Goal: Information Seeking & Learning: Find specific fact

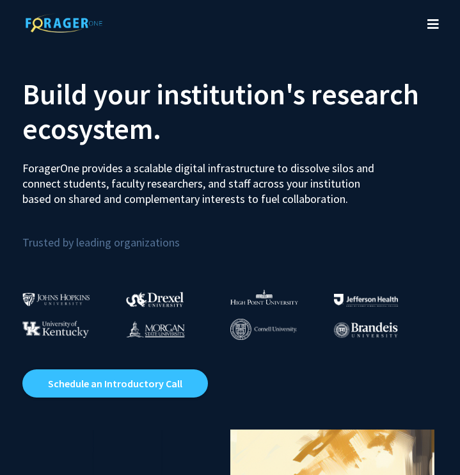
click at [430, 30] on icon "Toggle navigation" at bounding box center [434, 24] width 12 height 13
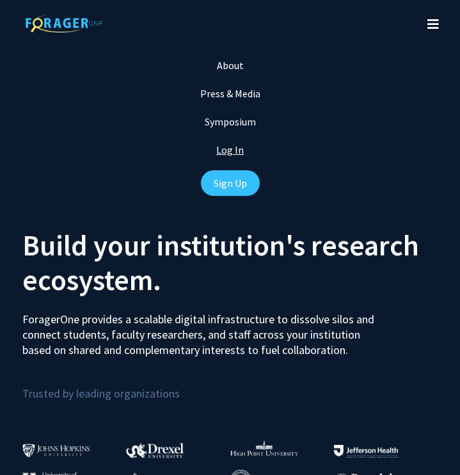
click at [235, 153] on link "Log In" at bounding box center [230, 149] width 28 height 13
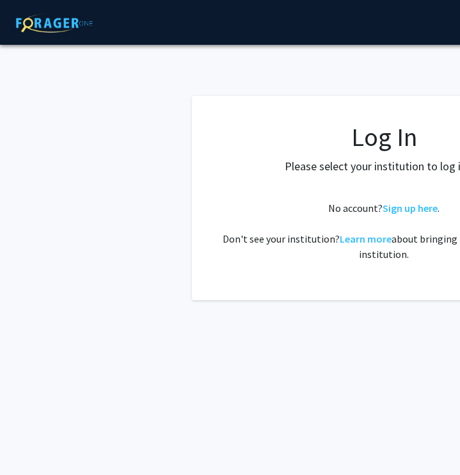
select select
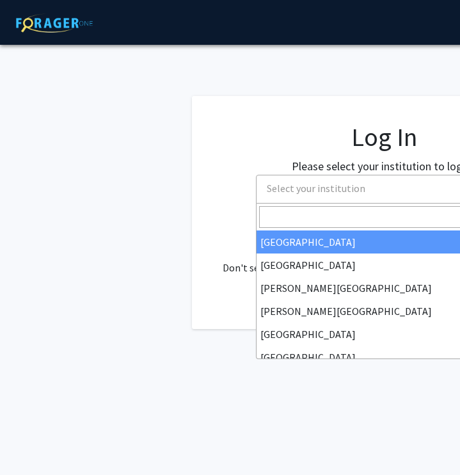
scroll to position [0, 49]
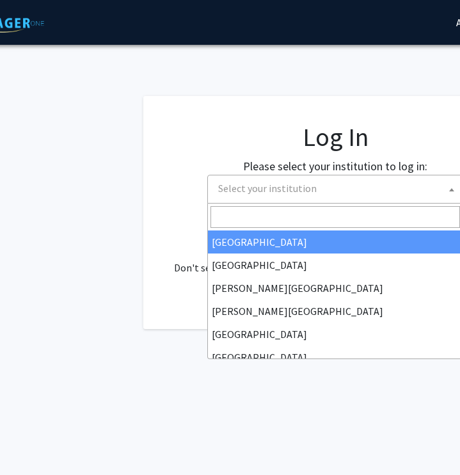
click at [366, 195] on span "Select your institution" at bounding box center [338, 188] width 250 height 26
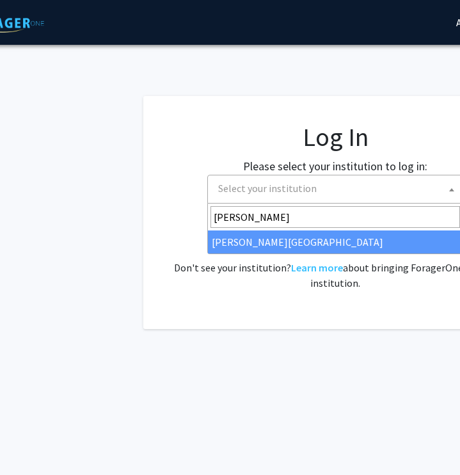
type input "[PERSON_NAME]"
select select "24"
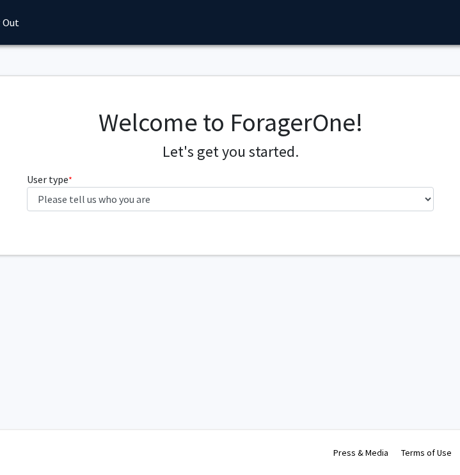
scroll to position [0, 156]
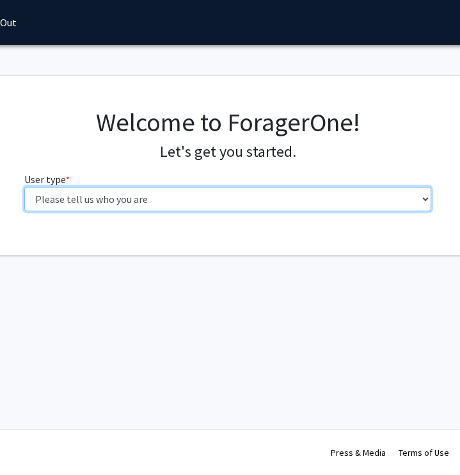
click at [339, 207] on select "Please tell us who you are Undergraduate Student Master's Student Doctoral Cand…" at bounding box center [228, 199] width 408 height 24
select select "3: doc"
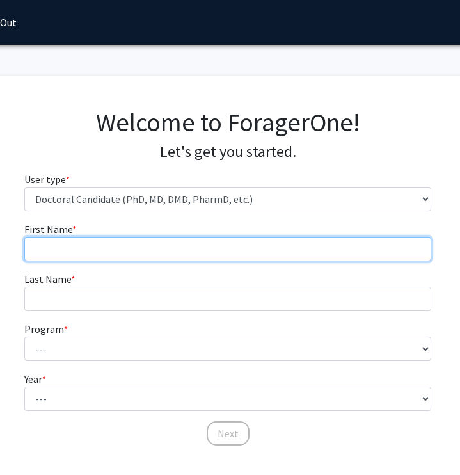
click at [312, 252] on input "First Name * required" at bounding box center [228, 249] width 408 height 24
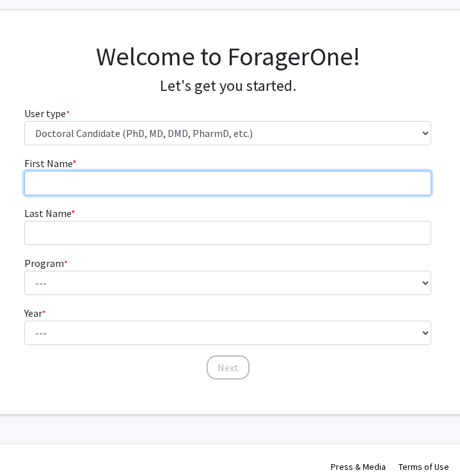
scroll to position [71, 156]
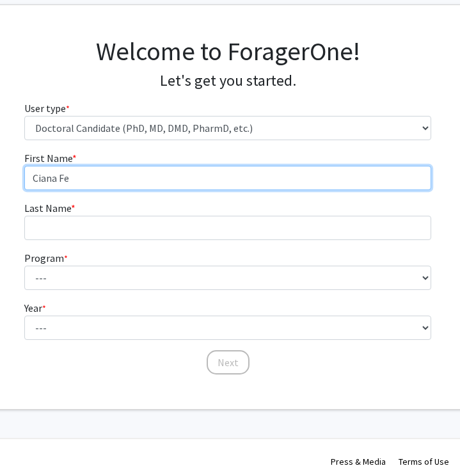
type input "Ciana Fe"
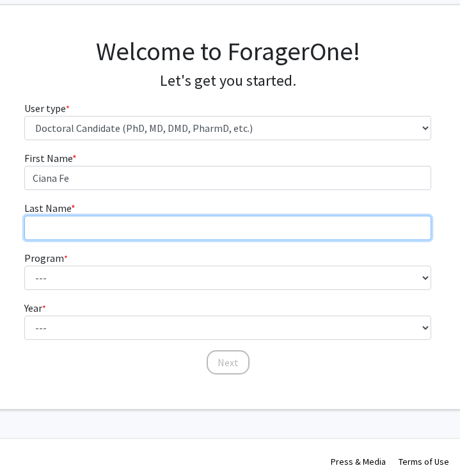
click at [193, 225] on input "Last Name * required" at bounding box center [228, 228] width 408 height 24
type input "Gadut"
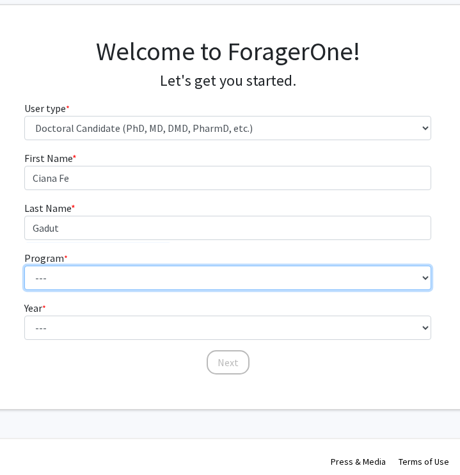
click at [216, 286] on select "--- Accelerated 3+3 BS in Health Sciences/Doctor of [MEDICAL_DATA] Accelerated …" at bounding box center [228, 278] width 408 height 24
select select "35: 815"
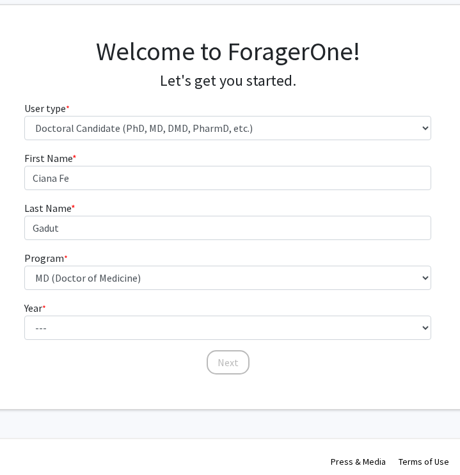
click at [359, 257] on fg-select "Program * required --- Accelerated 3+3 BS in Health Sciences/Doctor of [MEDICAL…" at bounding box center [228, 270] width 408 height 40
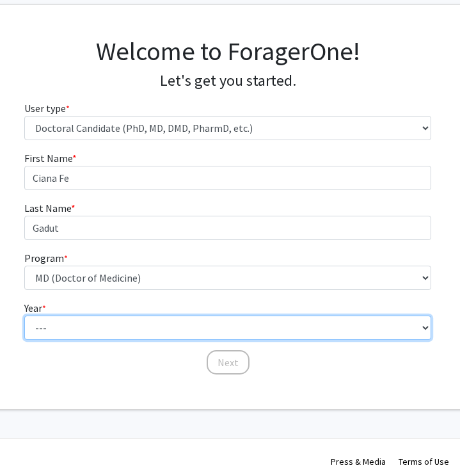
click at [358, 330] on select "--- First Year Second Year Third Year Fourth Year Fifth Year Sixth Year Seventh…" at bounding box center [228, 328] width 408 height 24
select select "1: first_year"
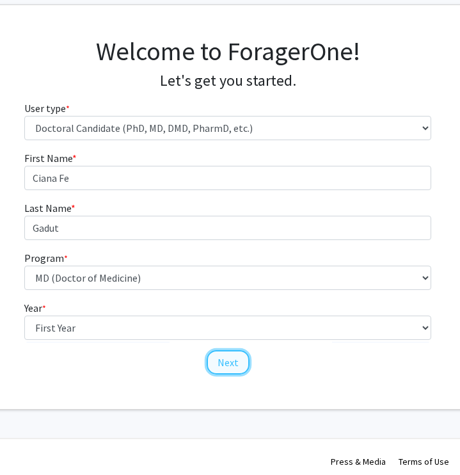
click at [233, 362] on button "Next" at bounding box center [228, 362] width 43 height 24
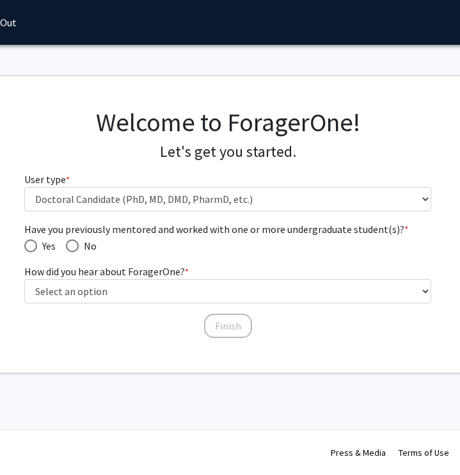
click at [74, 248] on span "Have you previously mentored and worked with one or more undergraduate student(…" at bounding box center [72, 245] width 13 height 13
click at [74, 248] on input "No" at bounding box center [72, 245] width 13 height 13
radio input "true"
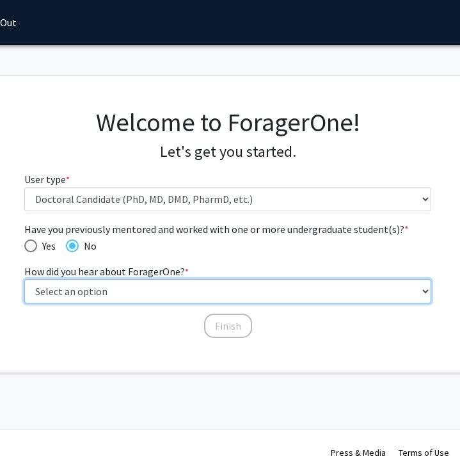
click at [128, 289] on select "Select an option Peer/student recommendation Faculty/staff recommendation Unive…" at bounding box center [228, 291] width 408 height 24
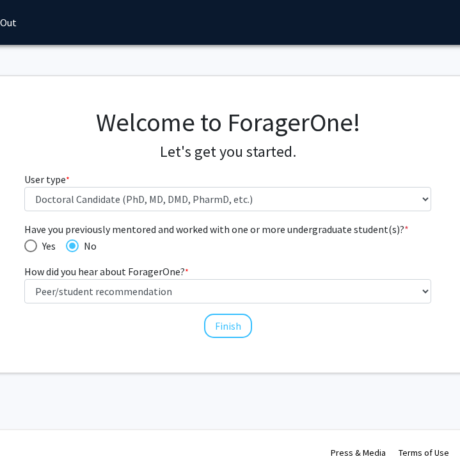
click at [222, 274] on fg-select "How did you hear about ForagerOne? * required Select an option Peer/student rec…" at bounding box center [228, 284] width 408 height 40
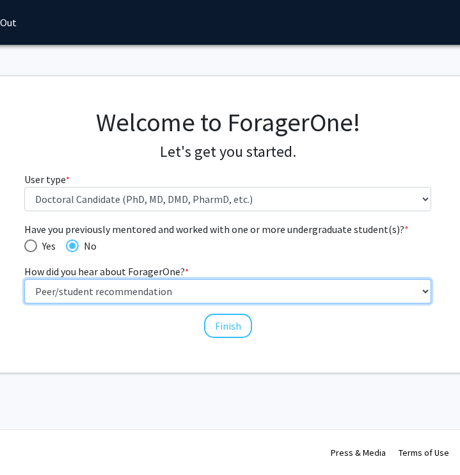
click at [218, 295] on select "Select an option Peer/student recommendation Faculty/staff recommendation Unive…" at bounding box center [228, 291] width 408 height 24
select select "2: faculty_recommendation"
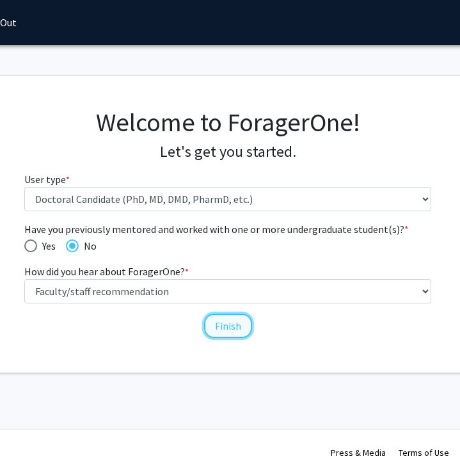
click at [229, 326] on button "Finish" at bounding box center [228, 326] width 48 height 24
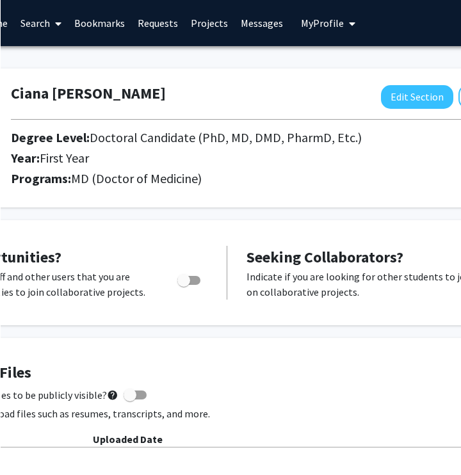
scroll to position [0, 159]
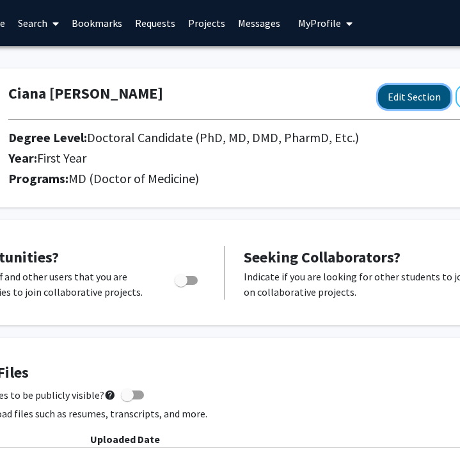
click at [404, 97] on button "Edit Section" at bounding box center [414, 97] width 72 height 24
select select "first_year"
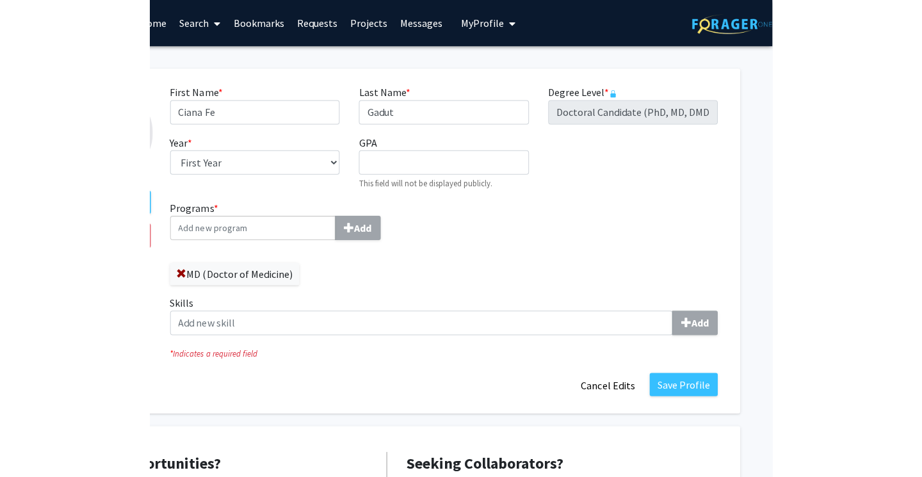
scroll to position [0, 0]
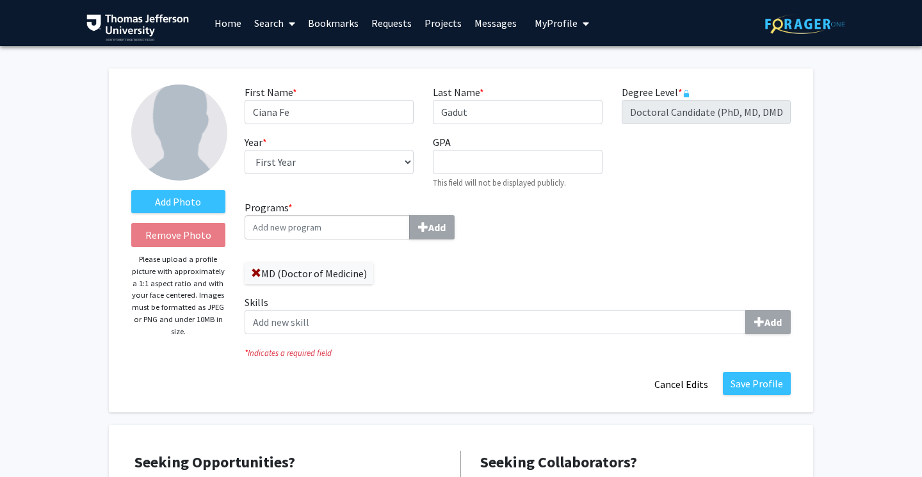
click at [460, 95] on div "Degree Level * required Doctoral Candidate (PhD, MD, DMD, PharmD, etc.)" at bounding box center [706, 105] width 188 height 40
click at [460, 136] on div "First Name * required Ciana Fe Last Name * required Gadut Degree Level * requir…" at bounding box center [517, 142] width 565 height 115
click at [357, 230] on input "Programs * Add" at bounding box center [327, 227] width 165 height 24
click at [433, 273] on div "MD (Doctor of Medicine)" at bounding box center [377, 267] width 264 height 35
click at [229, 28] on link "Home" at bounding box center [228, 23] width 40 height 45
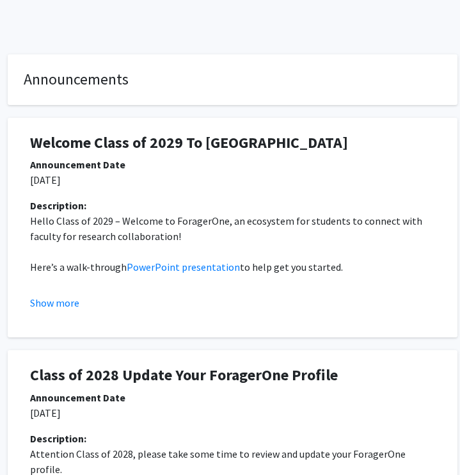
scroll to position [175, 269]
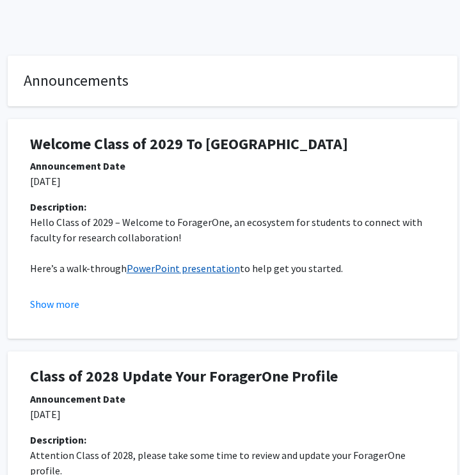
click at [195, 269] on link "PowerPoint presentation" at bounding box center [183, 268] width 113 height 13
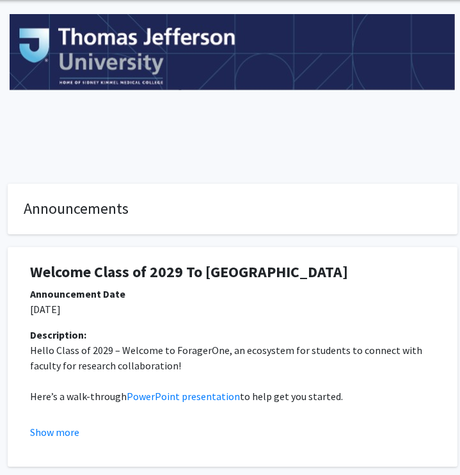
scroll to position [0, 269]
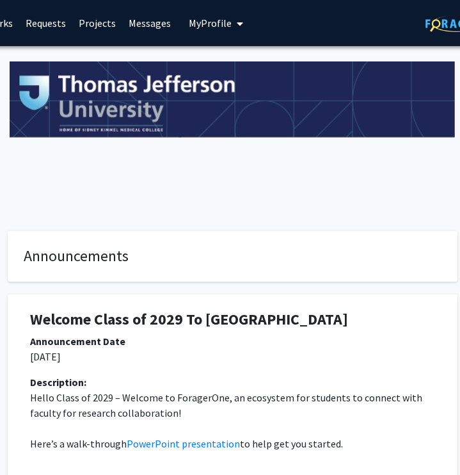
click at [214, 24] on span "My Profile" at bounding box center [210, 23] width 43 height 13
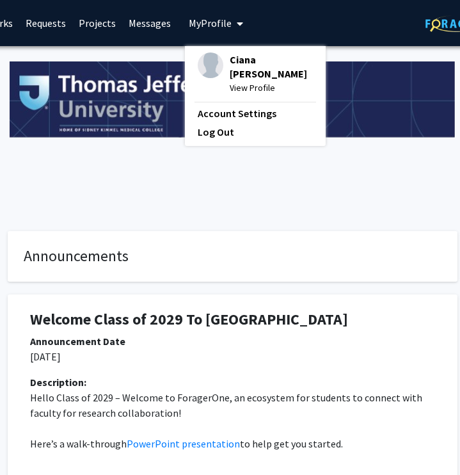
click at [230, 62] on span "Ciana Fe Gadut" at bounding box center [271, 66] width 83 height 28
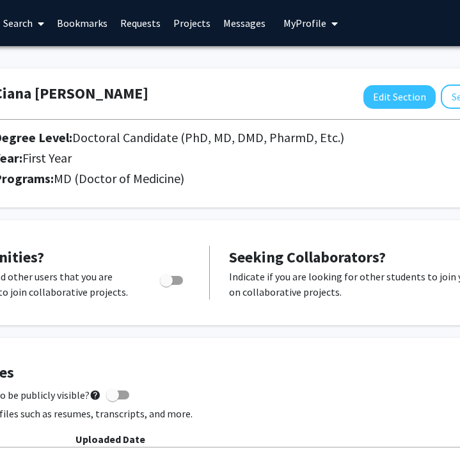
scroll to position [0, 224]
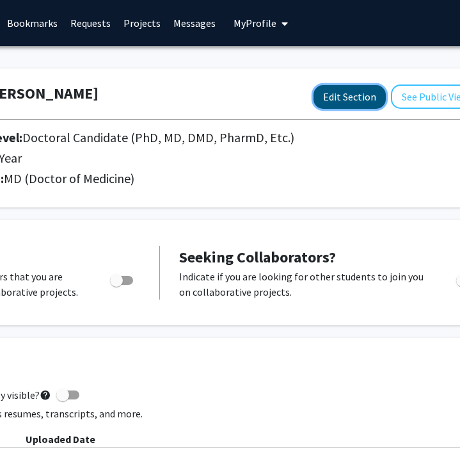
click at [351, 97] on button "Edit Section" at bounding box center [350, 97] width 72 height 24
select select "first_year"
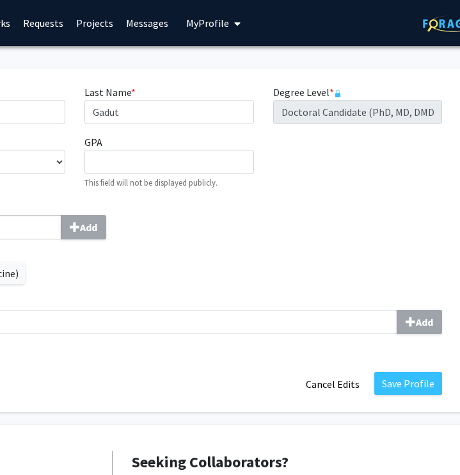
scroll to position [0, 308]
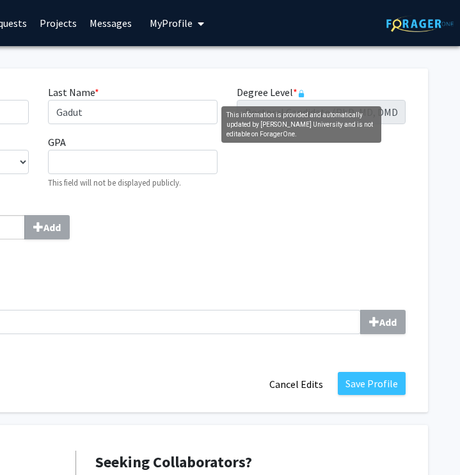
click at [301, 90] on icon "This information is provided and automatically updated by Thomas Jefferson Univ…" at bounding box center [302, 94] width 8 height 8
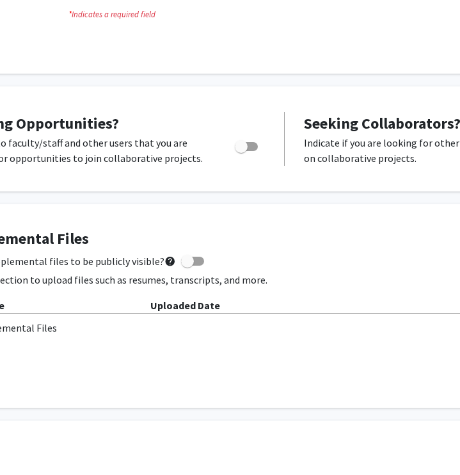
scroll to position [346, 99]
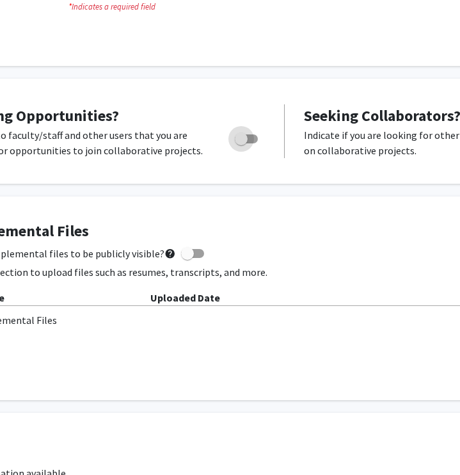
click at [245, 138] on span "Toggle" at bounding box center [241, 139] width 13 height 13
click at [241, 143] on input "Are you actively seeking opportunities?" at bounding box center [241, 143] width 1 height 1
checkbox input "true"
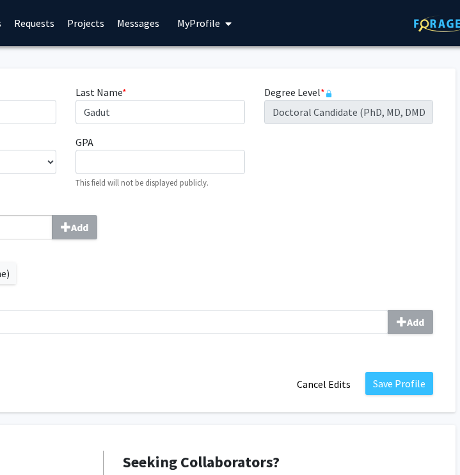
scroll to position [0, 308]
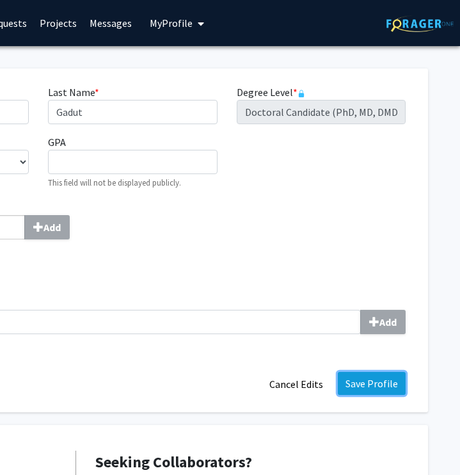
click at [369, 386] on button "Save Profile" at bounding box center [372, 383] width 68 height 23
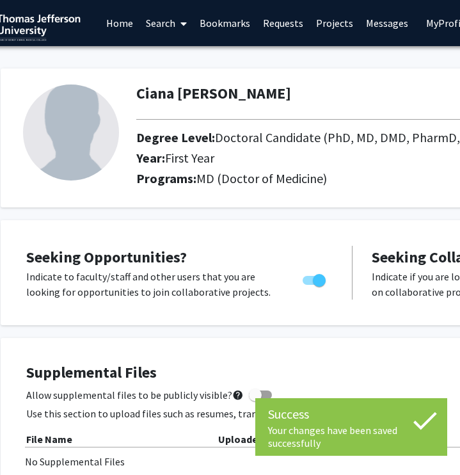
scroll to position [0, 0]
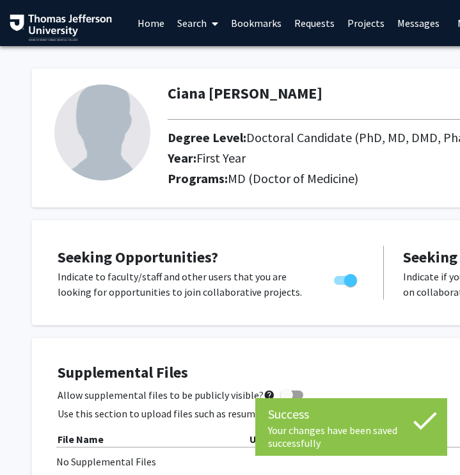
click at [152, 23] on link "Home" at bounding box center [151, 23] width 40 height 45
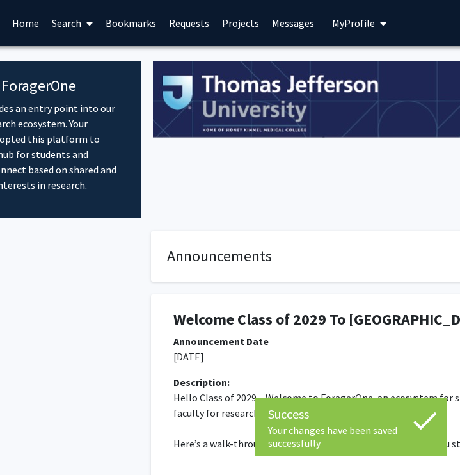
scroll to position [0, 120]
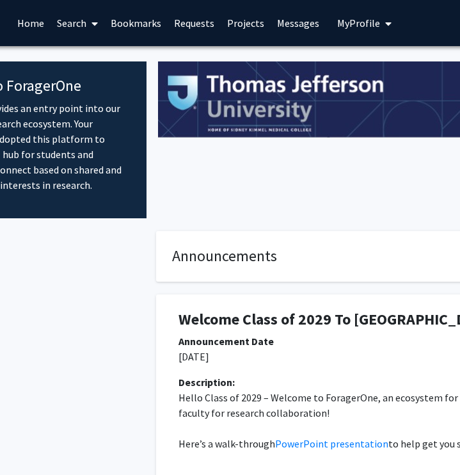
click at [86, 20] on span at bounding box center [92, 23] width 12 height 45
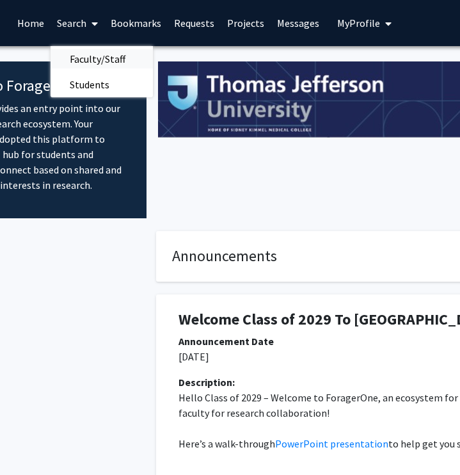
click at [102, 63] on span "Faculty/Staff" at bounding box center [98, 59] width 94 height 26
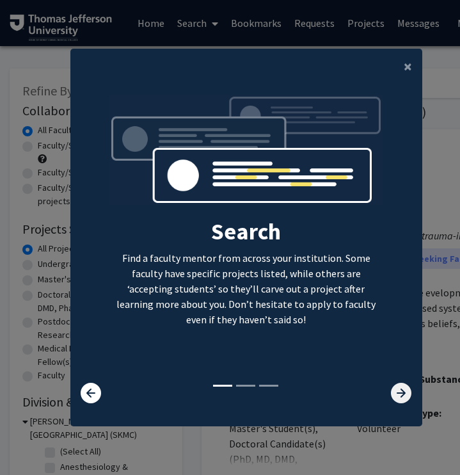
click at [399, 394] on icon at bounding box center [401, 393] width 20 height 20
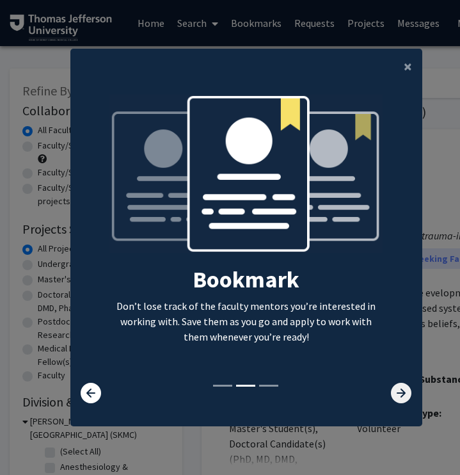
click at [399, 393] on icon at bounding box center [401, 393] width 20 height 20
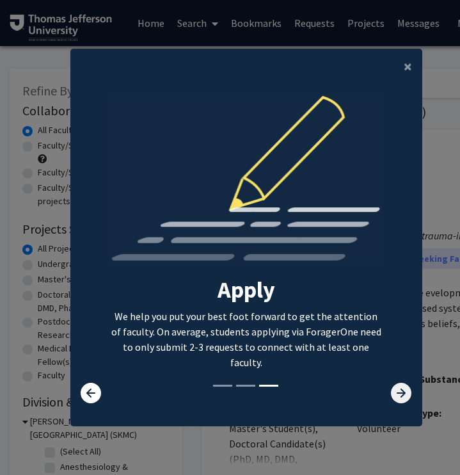
click at [399, 393] on icon at bounding box center [401, 393] width 20 height 20
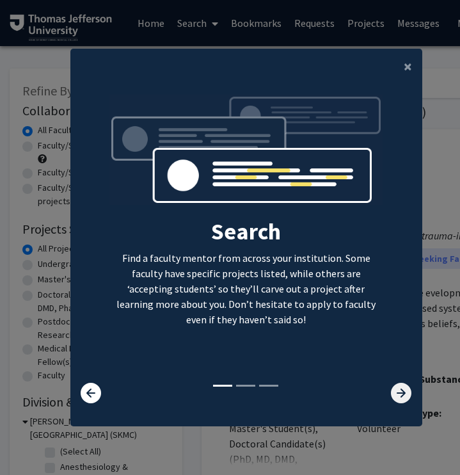
click at [400, 386] on icon at bounding box center [401, 393] width 20 height 20
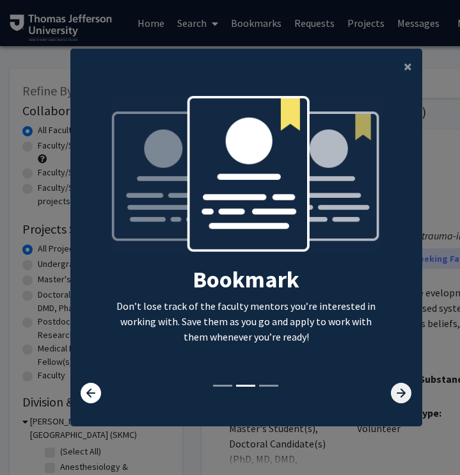
click at [400, 386] on icon at bounding box center [401, 393] width 20 height 20
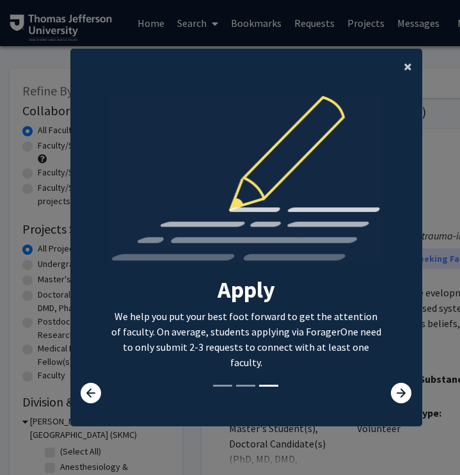
click at [403, 61] on button "×" at bounding box center [408, 67] width 29 height 36
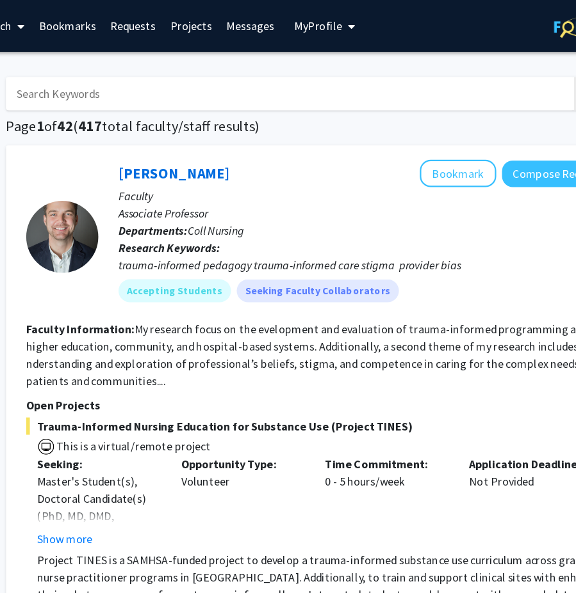
scroll to position [0, 193]
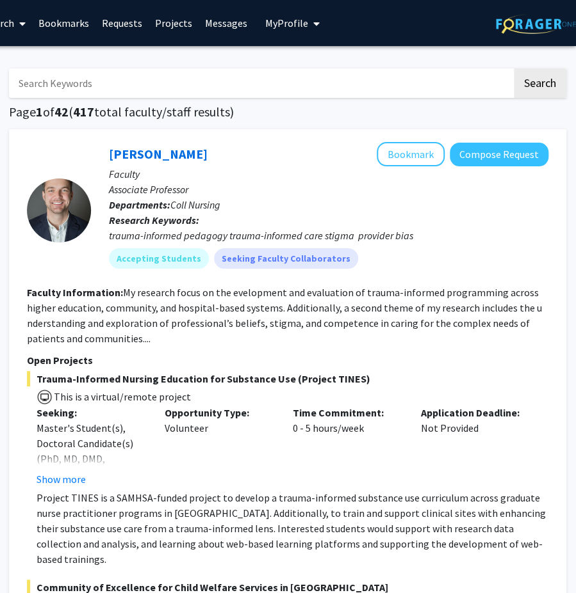
click at [316, 74] on input "Search Keywords" at bounding box center [260, 82] width 503 height 29
click at [460, 88] on button "Search" at bounding box center [539, 82] width 52 height 29
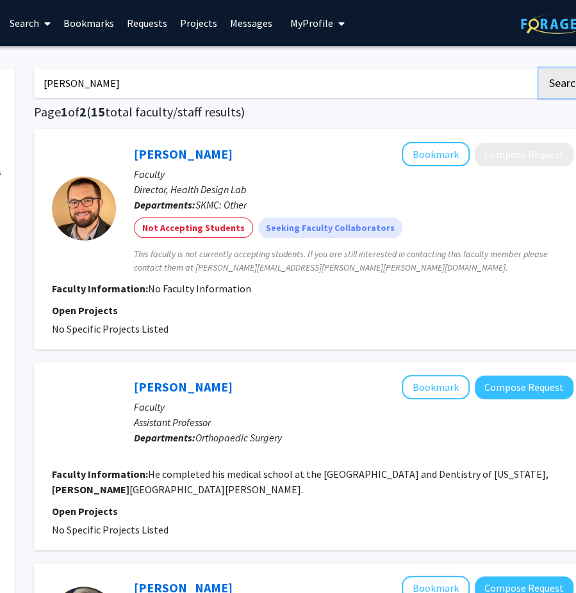
scroll to position [0, 173]
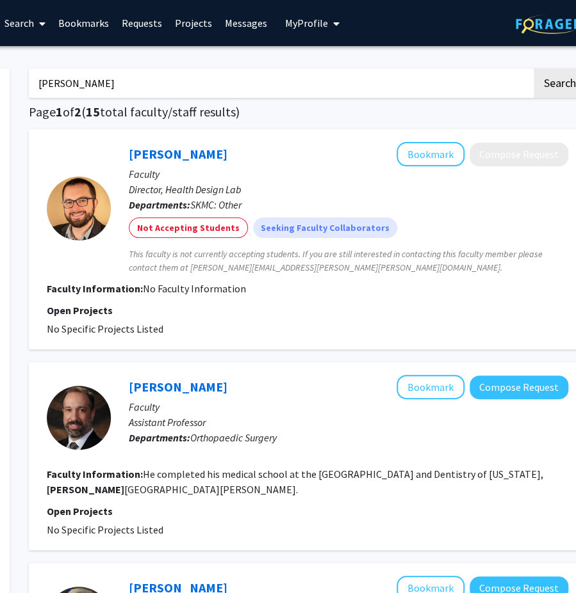
drag, startPoint x: 136, startPoint y: 81, endPoint x: 8, endPoint y: 78, distance: 128.1
click at [460, 68] on button "Search" at bounding box center [559, 82] width 52 height 29
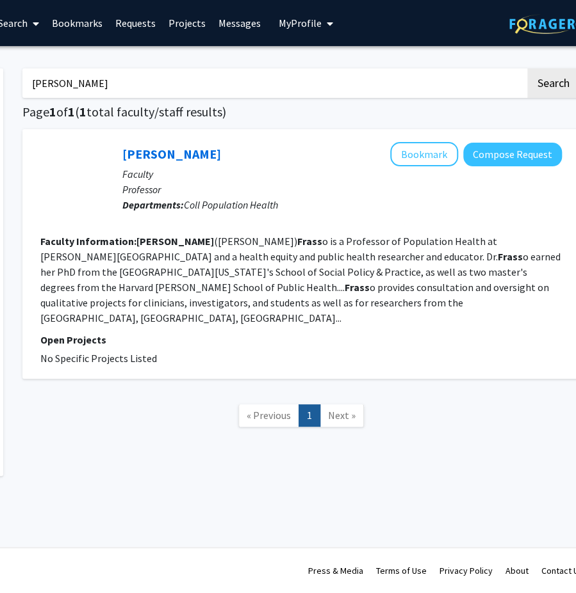
scroll to position [0, 183]
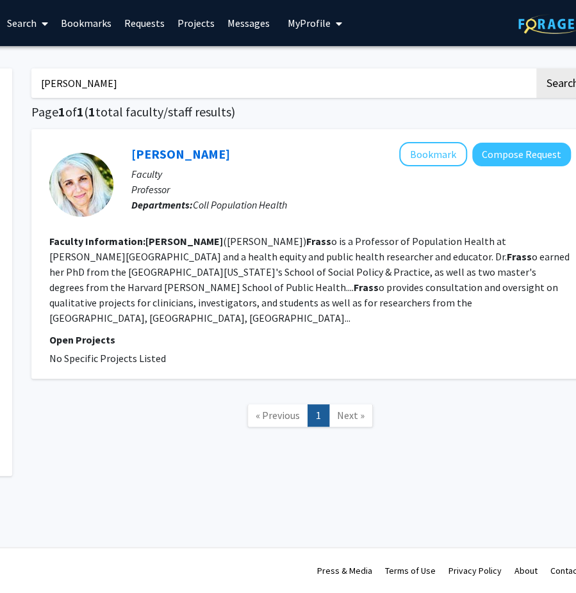
drag, startPoint x: 117, startPoint y: 86, endPoint x: 6, endPoint y: 77, distance: 111.1
click at [6, 77] on div "Refine By Collaboration Status: Collaboration Status All Faculty/Staff Collabor…" at bounding box center [214, 266] width 768 height 421
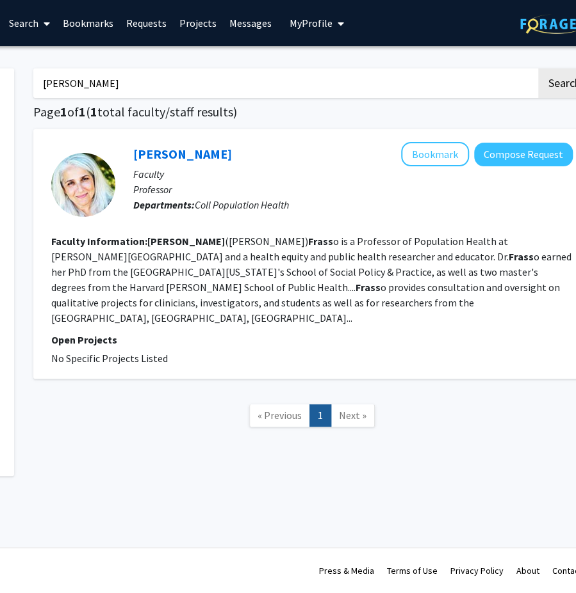
click at [460, 68] on button "Search" at bounding box center [564, 82] width 52 height 29
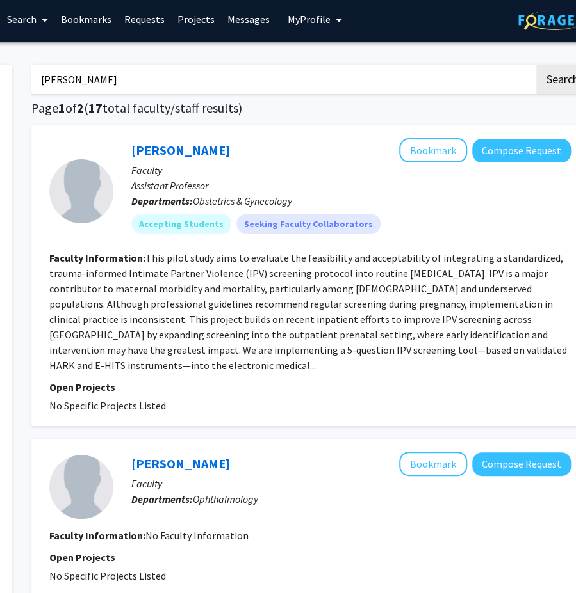
scroll to position [0, 170]
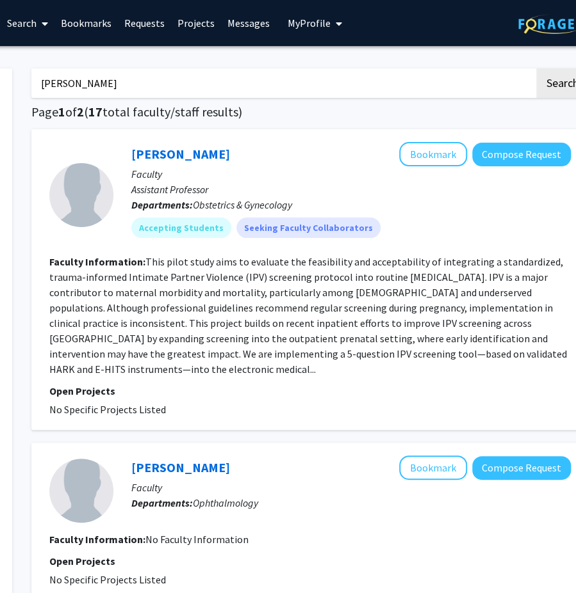
click at [188, 79] on input "Fan Lee" at bounding box center [282, 82] width 503 height 29
click at [460, 68] on button "Search" at bounding box center [562, 82] width 52 height 29
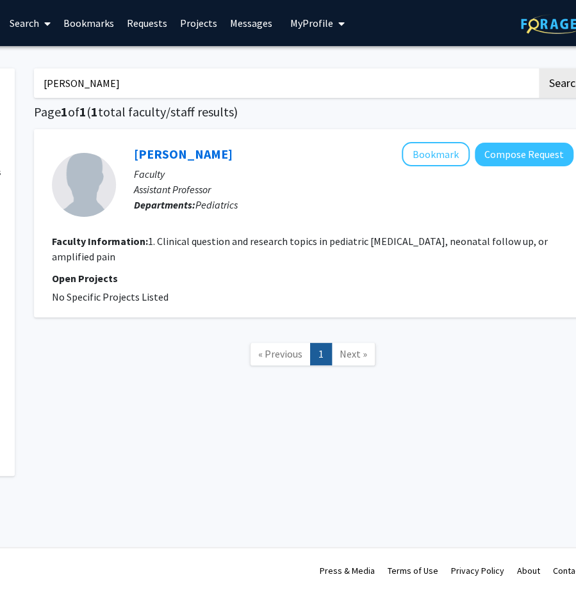
scroll to position [0, 193]
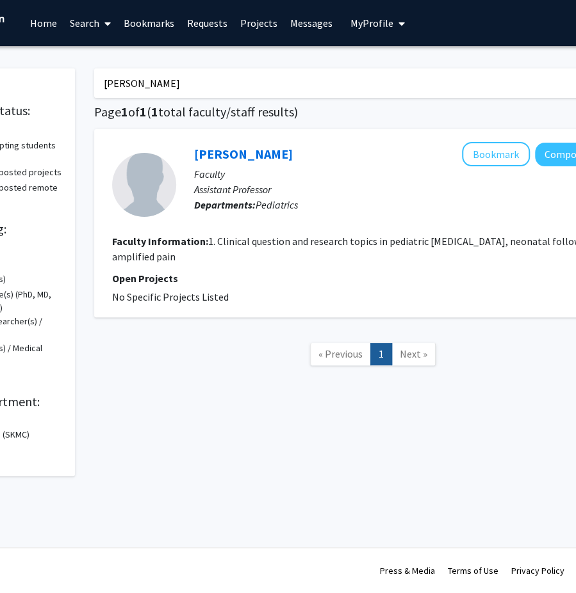
drag, startPoint x: 108, startPoint y: 89, endPoint x: 0, endPoint y: 82, distance: 108.4
click at [0, 82] on div "Refine By Collaboration Status: Collaboration Status All Faculty/Staff Collabor…" at bounding box center [276, 266] width 768 height 421
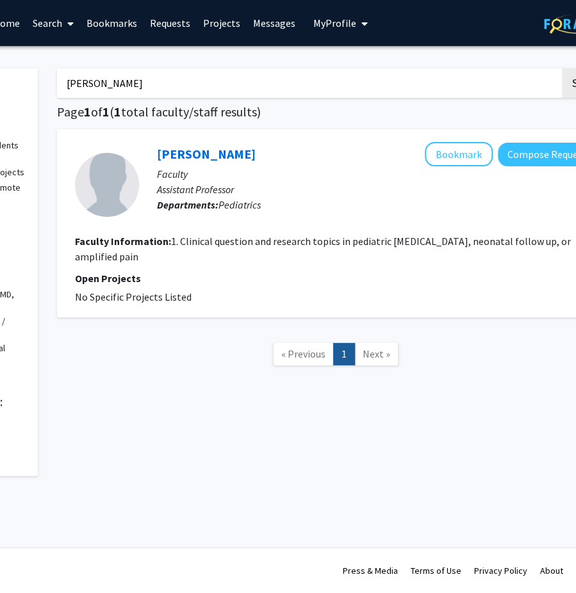
scroll to position [0, 149]
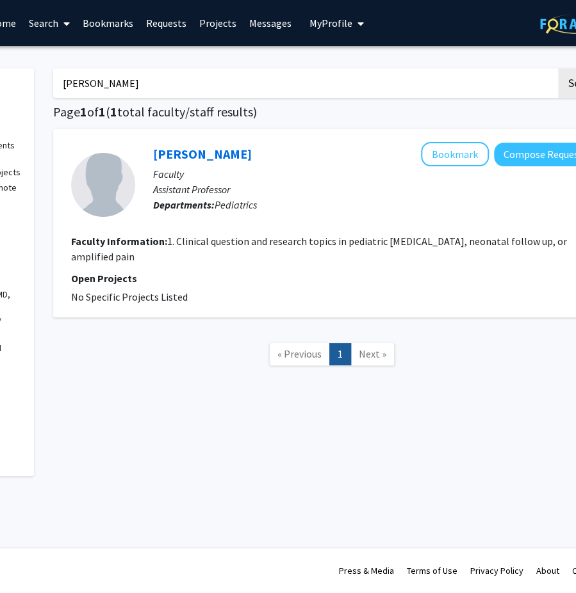
click at [460, 68] on button "Search" at bounding box center [584, 82] width 52 height 29
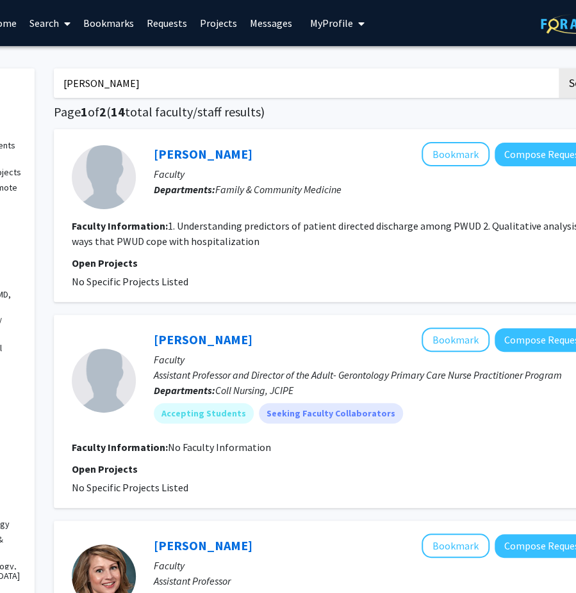
scroll to position [0, 70]
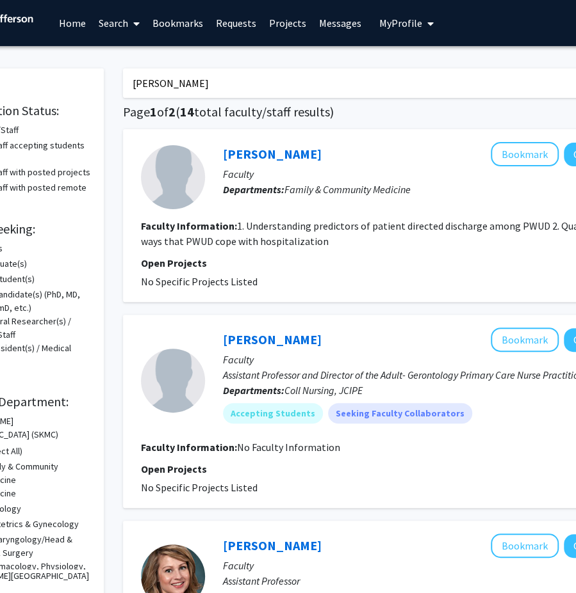
drag, startPoint x: 112, startPoint y: 83, endPoint x: 1, endPoint y: 87, distance: 111.5
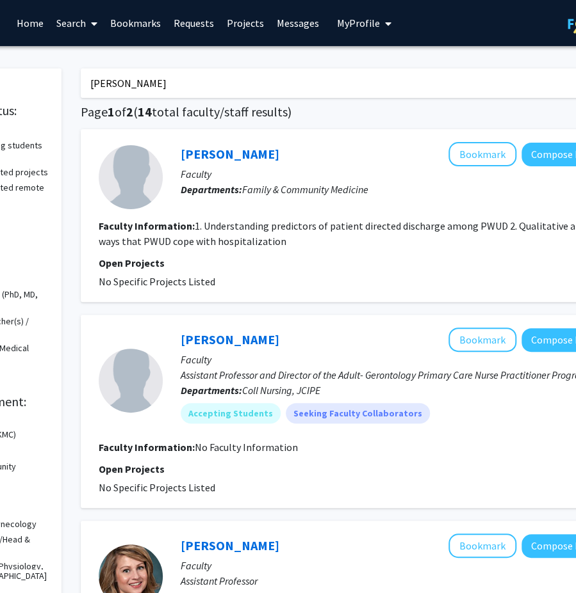
scroll to position [0, 144]
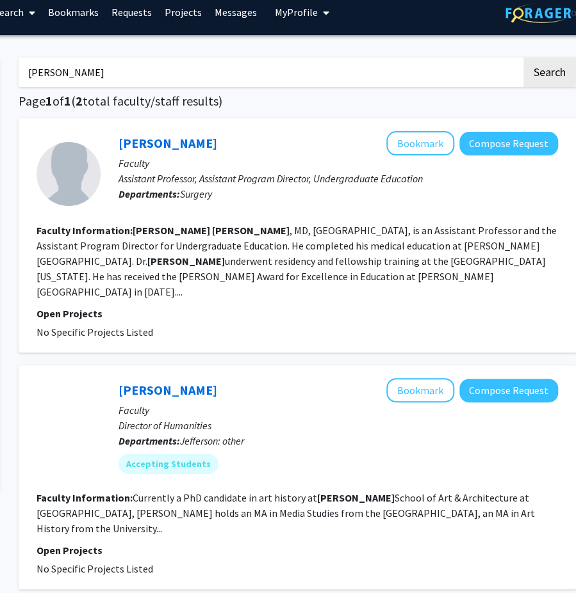
scroll to position [11, 193]
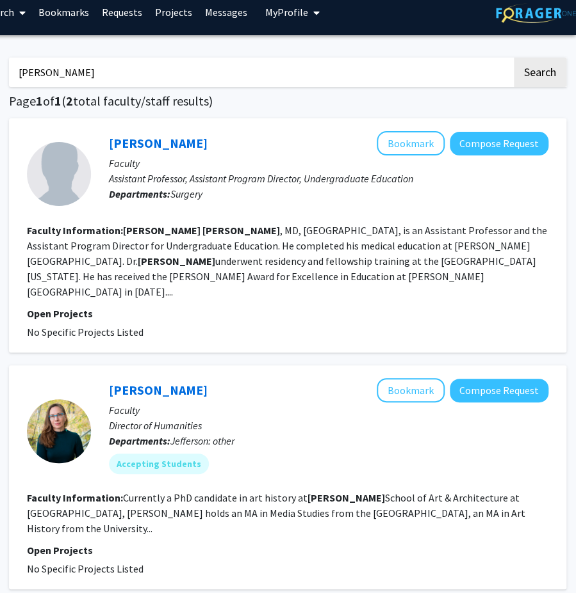
drag, startPoint x: 93, startPoint y: 83, endPoint x: 9, endPoint y: 72, distance: 84.5
click at [9, 72] on input "Tyler Grenda" at bounding box center [260, 72] width 503 height 29
click at [460, 58] on button "Search" at bounding box center [539, 72] width 52 height 29
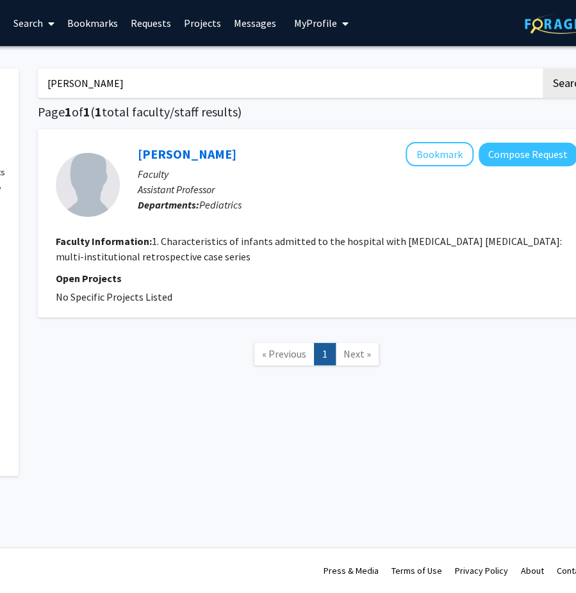
scroll to position [0, 166]
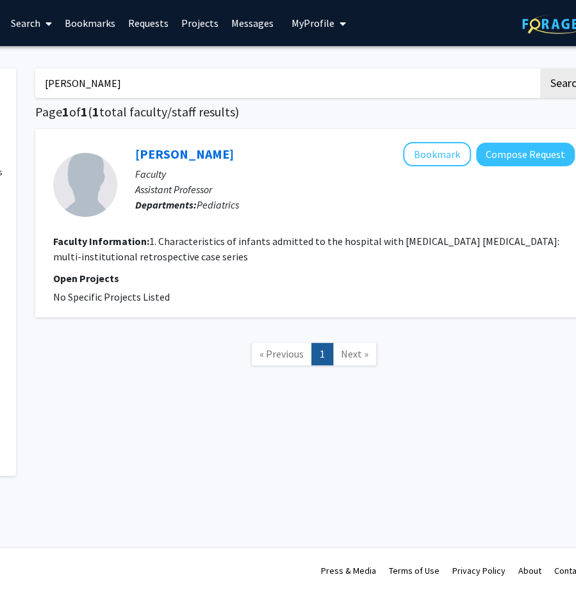
drag, startPoint x: 149, startPoint y: 93, endPoint x: 31, endPoint y: 84, distance: 117.5
click at [31, 84] on div "Adil Solaiman Search Page 1 of 1 ( 1 total faculty/staff results) Adil Solaiman…" at bounding box center [314, 266] width 576 height 421
click at [460, 68] on button "Search" at bounding box center [566, 82] width 52 height 29
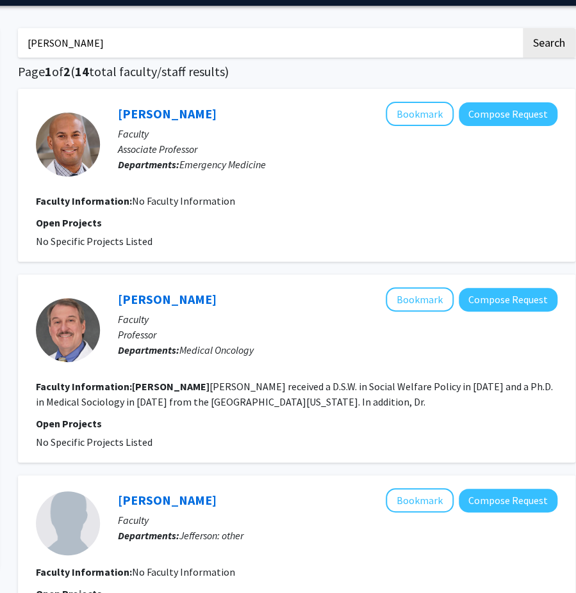
scroll to position [58, 184]
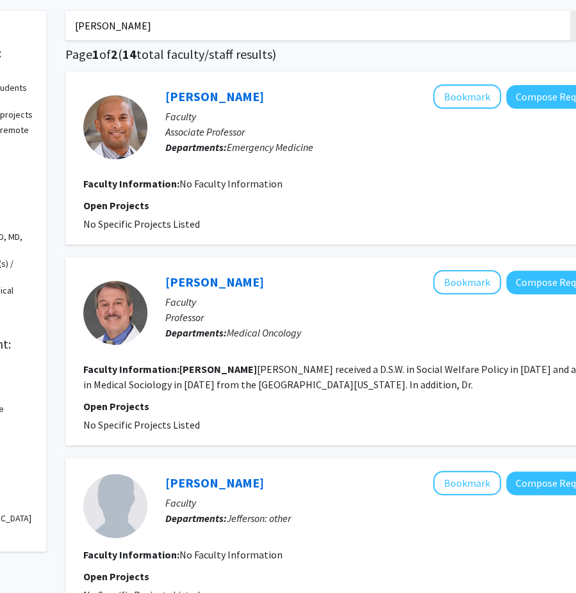
drag, startPoint x: 110, startPoint y: 20, endPoint x: 1, endPoint y: 22, distance: 108.8
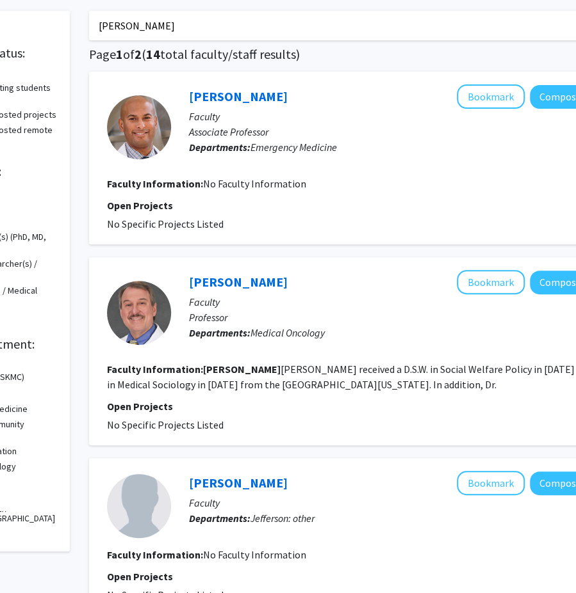
type input "Fan Lee"
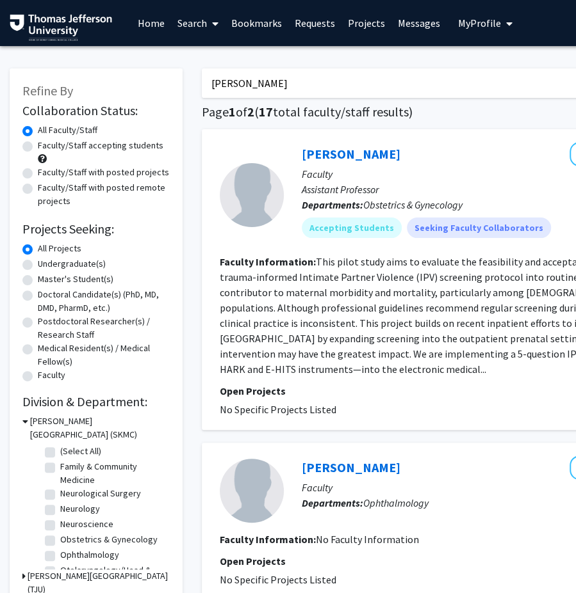
click at [61, 173] on label "Faculty/Staff with posted projects" at bounding box center [103, 172] width 131 height 13
click at [46, 173] on input "Faculty/Staff with posted projects" at bounding box center [42, 170] width 8 height 8
radio input "true"
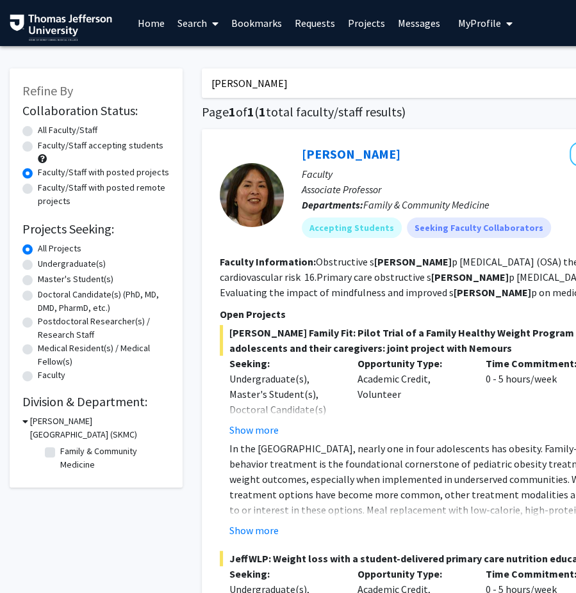
click at [38, 170] on label "Faculty/Staff with posted projects" at bounding box center [103, 172] width 131 height 13
click at [38, 170] on input "Faculty/Staff with posted projects" at bounding box center [42, 170] width 8 height 8
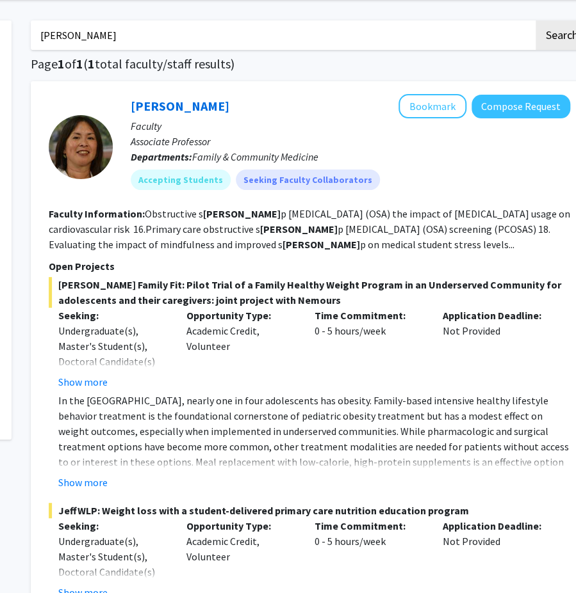
scroll to position [58, 171]
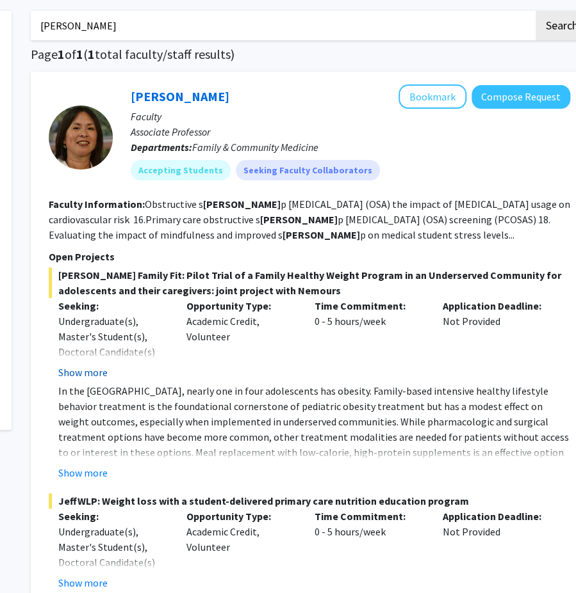
click at [99, 371] on button "Show more" at bounding box center [82, 372] width 49 height 15
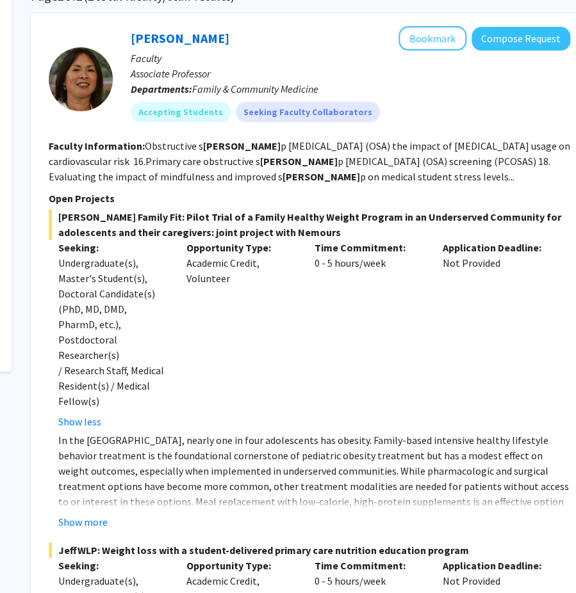
scroll to position [120, 171]
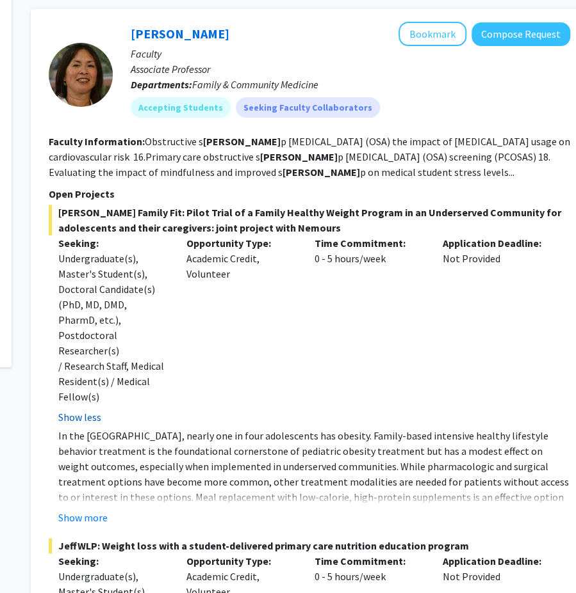
click at [92, 410] on button "Show less" at bounding box center [79, 417] width 43 height 15
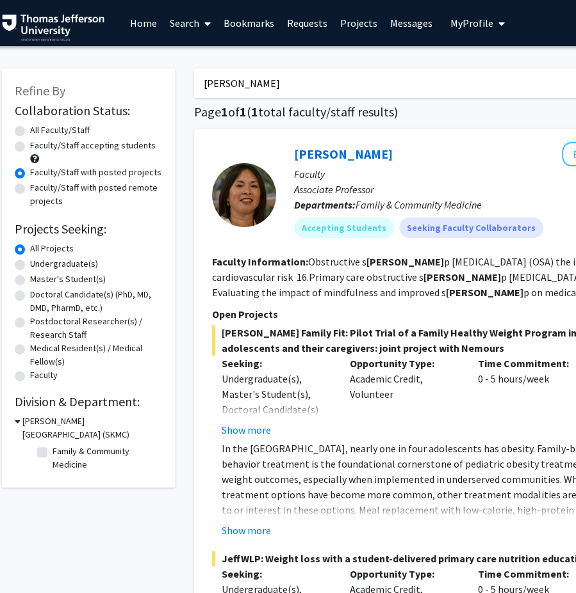
scroll to position [0, 0]
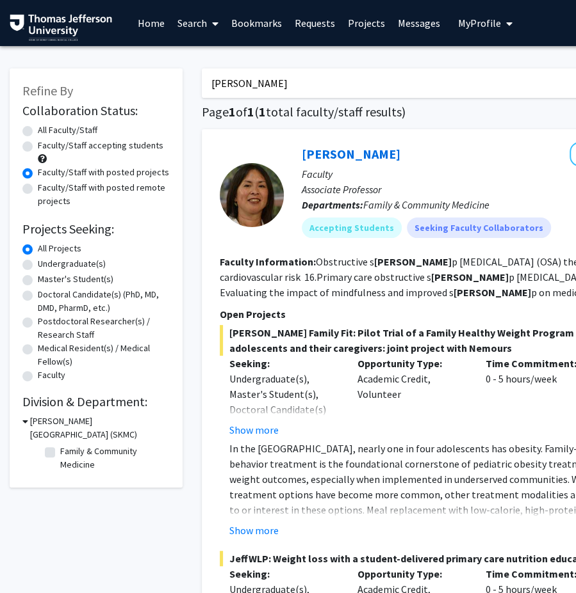
click at [38, 133] on label "All Faculty/Staff" at bounding box center [68, 130] width 60 height 13
click at [38, 132] on input "All Faculty/Staff" at bounding box center [42, 128] width 8 height 8
radio input "true"
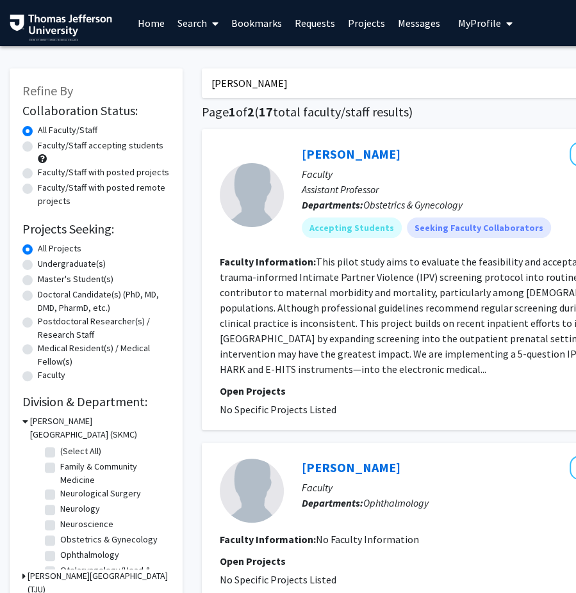
click at [38, 294] on label "Doctoral Candidate(s) (PhD, MD, DMD, PharmD, etc.)" at bounding box center [104, 301] width 132 height 27
click at [38, 294] on input "Doctoral Candidate(s) (PhD, MD, DMD, PharmD, etc.)" at bounding box center [42, 292] width 8 height 8
radio input "true"
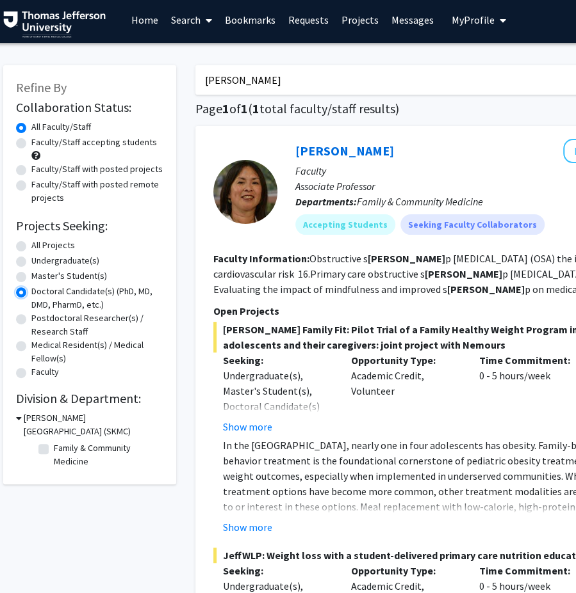
scroll to position [2, 0]
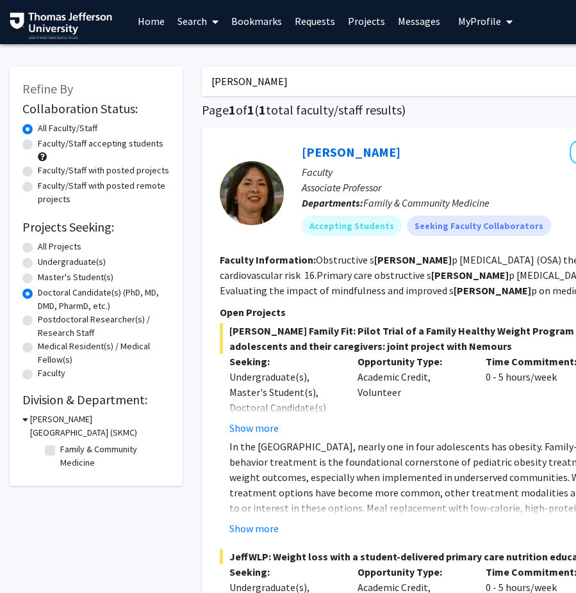
click at [38, 292] on label "Doctoral Candidate(s) (PhD, MD, DMD, PharmD, etc.)" at bounding box center [104, 299] width 132 height 27
click at [38, 292] on input "Doctoral Candidate(s) (PhD, MD, DMD, PharmD, etc.)" at bounding box center [42, 290] width 8 height 8
click at [38, 249] on label "All Projects" at bounding box center [60, 246] width 44 height 13
click at [38, 248] on input "All Projects" at bounding box center [42, 244] width 8 height 8
radio input "true"
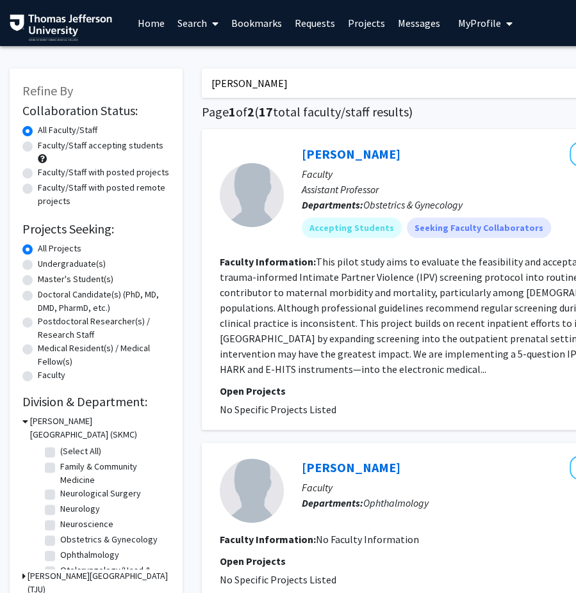
click at [38, 266] on label "Undergraduate(s)" at bounding box center [72, 263] width 68 height 13
click at [38, 266] on input "Undergraduate(s)" at bounding box center [42, 261] width 8 height 8
radio input "true"
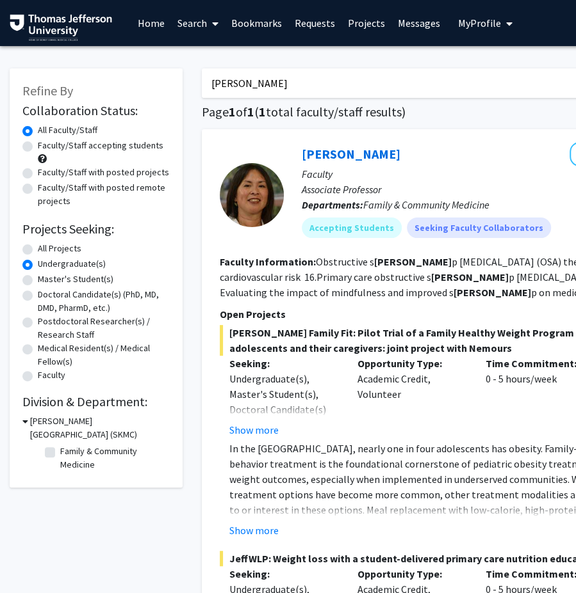
click at [38, 248] on label "All Projects" at bounding box center [60, 248] width 44 height 13
click at [38, 248] on input "All Projects" at bounding box center [42, 246] width 8 height 8
radio input "true"
